Goal: Information Seeking & Learning: Learn about a topic

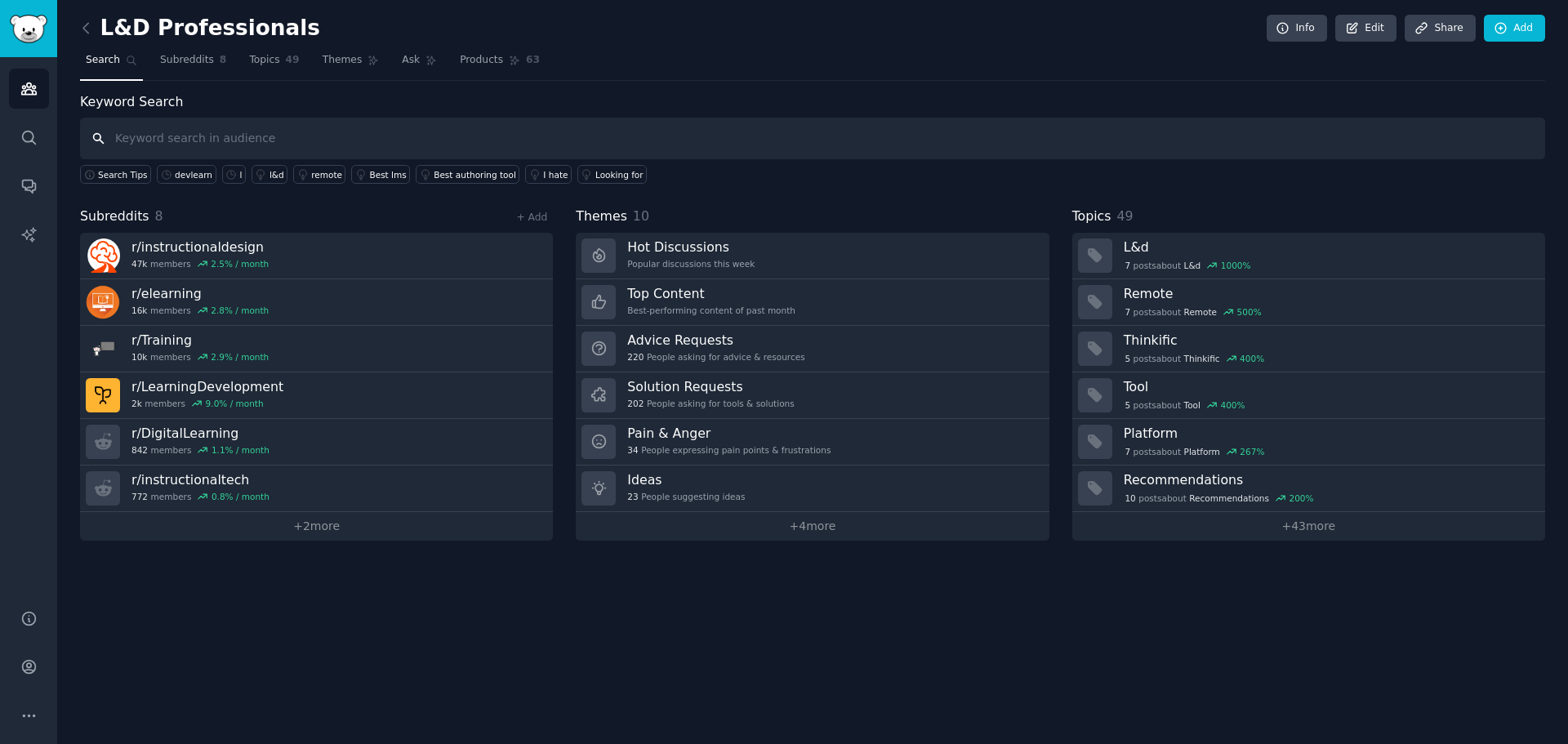
click at [196, 134] on input "text" at bounding box center [812, 138] width 1465 height 42
type input "devlearn"
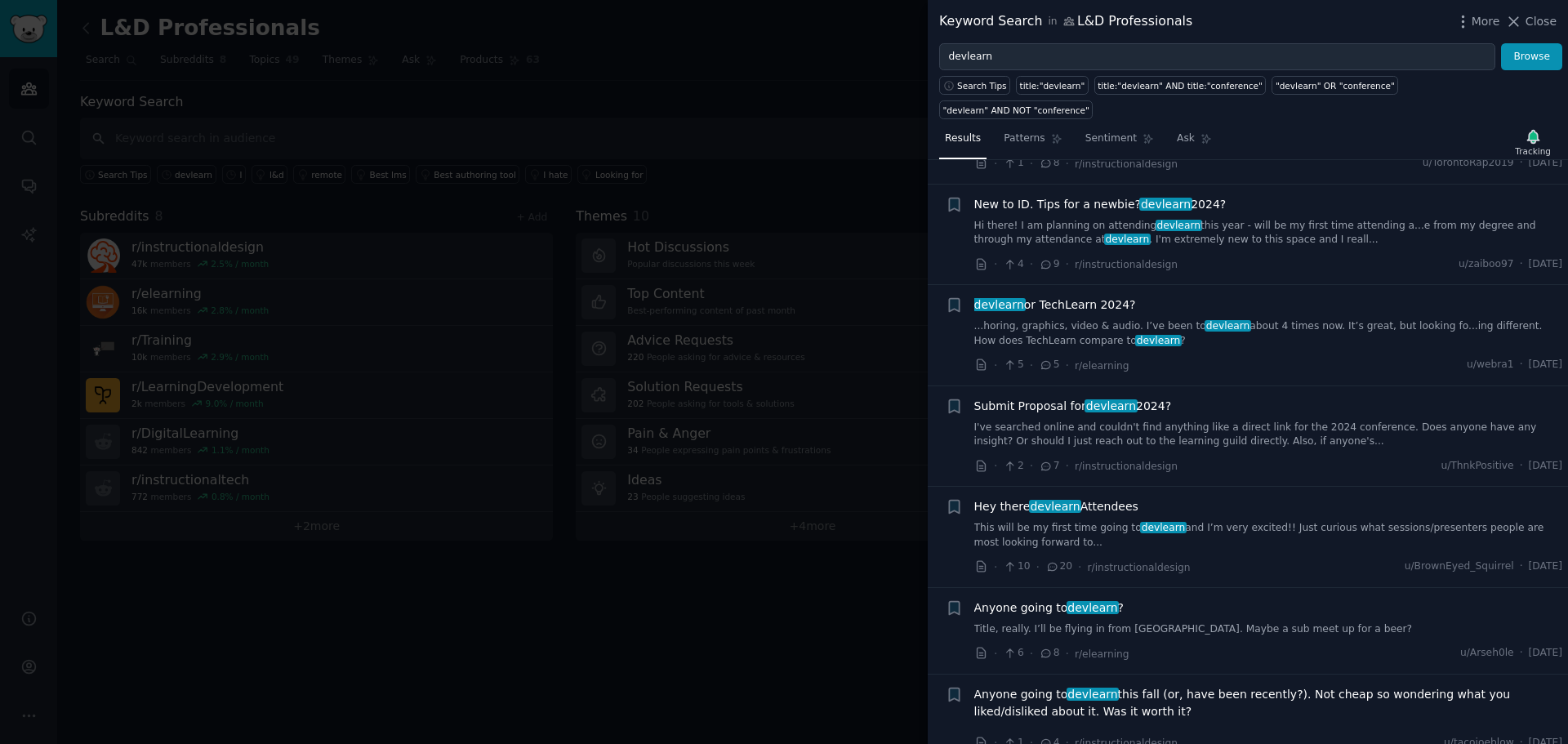
scroll to position [1225, 0]
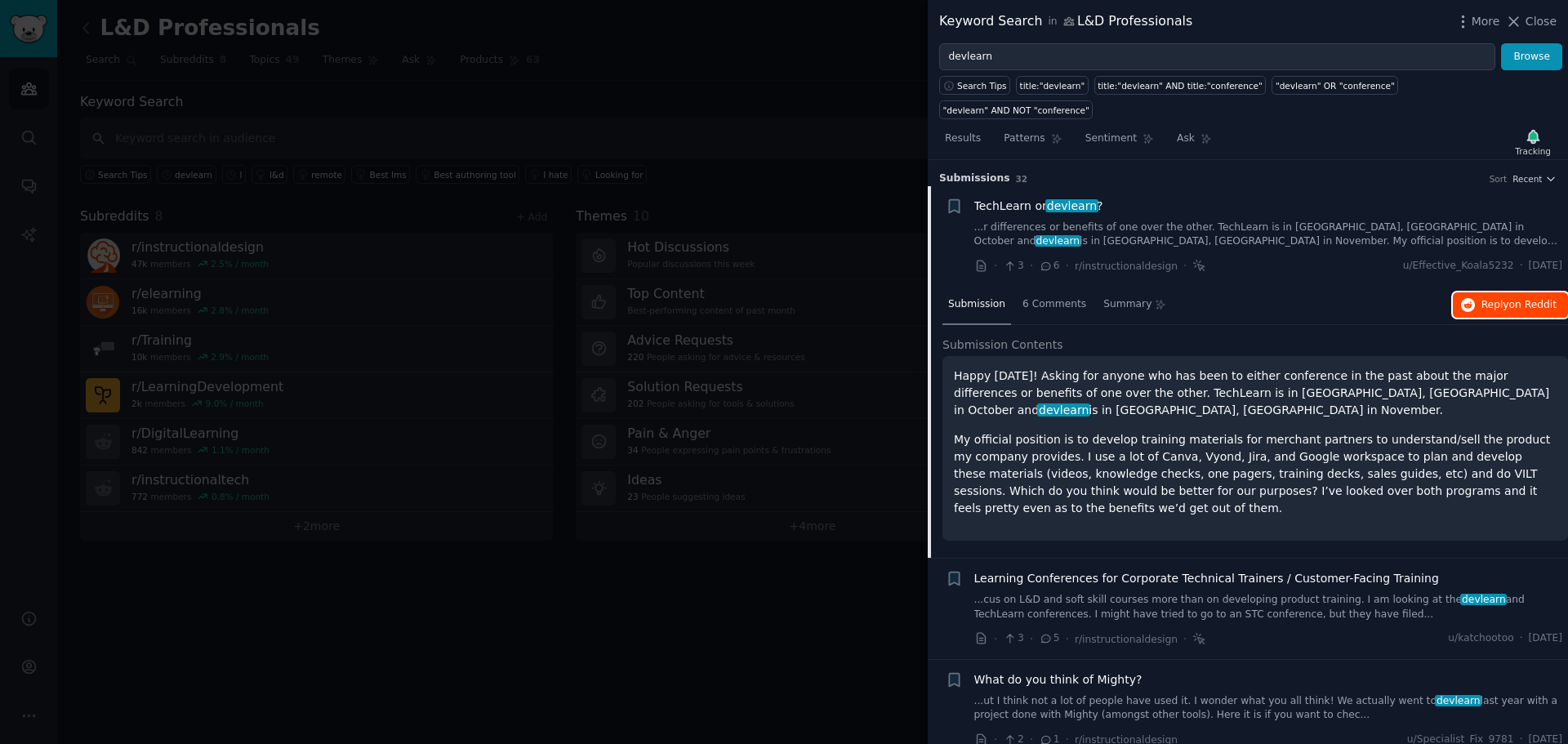
click at [1489, 298] on span "Reply on Reddit" at bounding box center [1519, 305] width 75 height 14
